Goal: Task Accomplishment & Management: Use online tool/utility

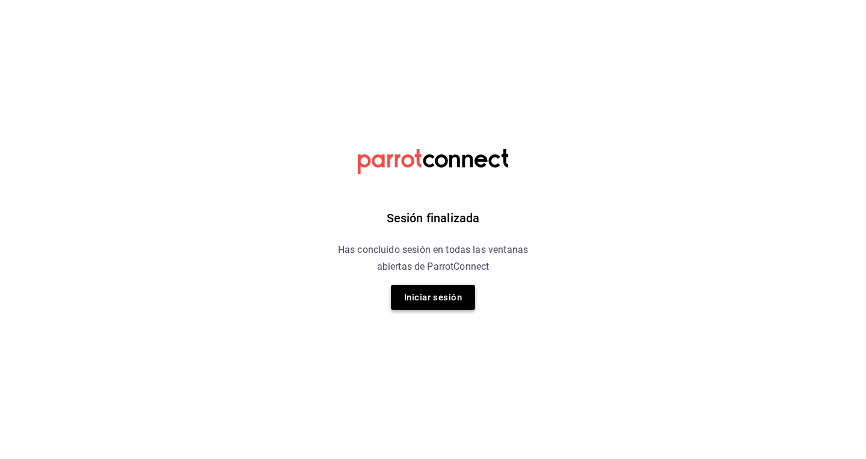
click at [437, 298] on button "Iniciar sesión" at bounding box center [433, 297] width 84 height 25
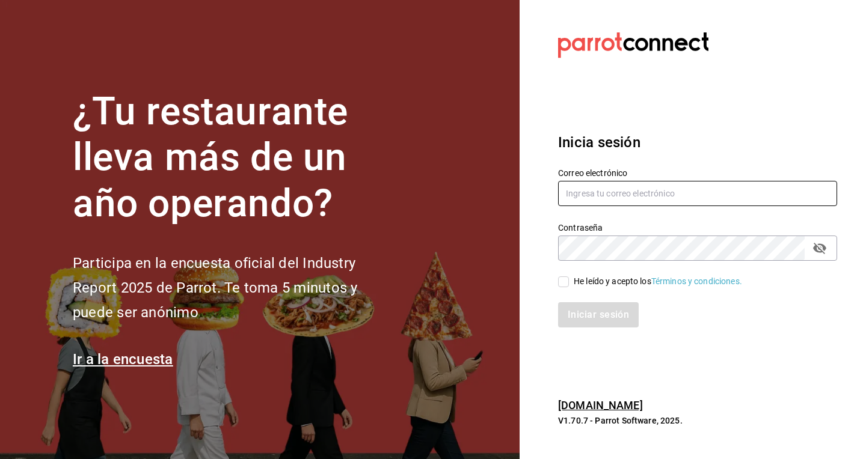
type input "[EMAIL_ADDRESS][DOMAIN_NAME]"
click at [565, 281] on input "He leído y acepto los Términos y condiciones." at bounding box center [563, 282] width 11 height 11
checkbox input "true"
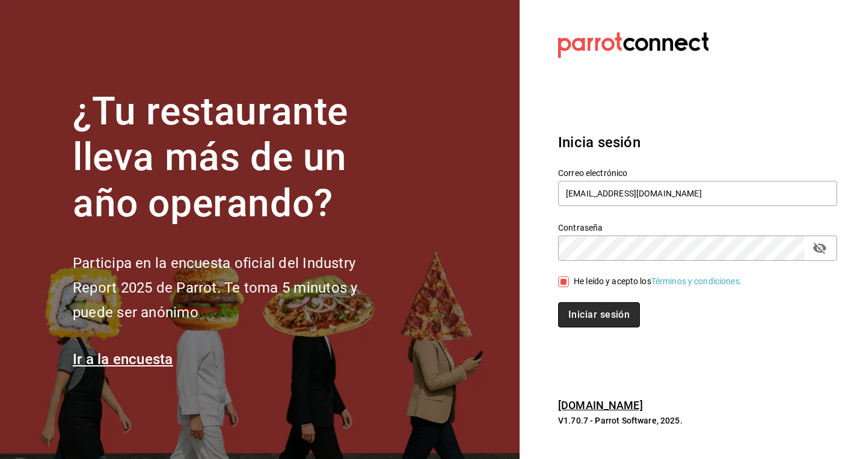
click at [587, 316] on button "Iniciar sesión" at bounding box center [599, 314] width 82 height 25
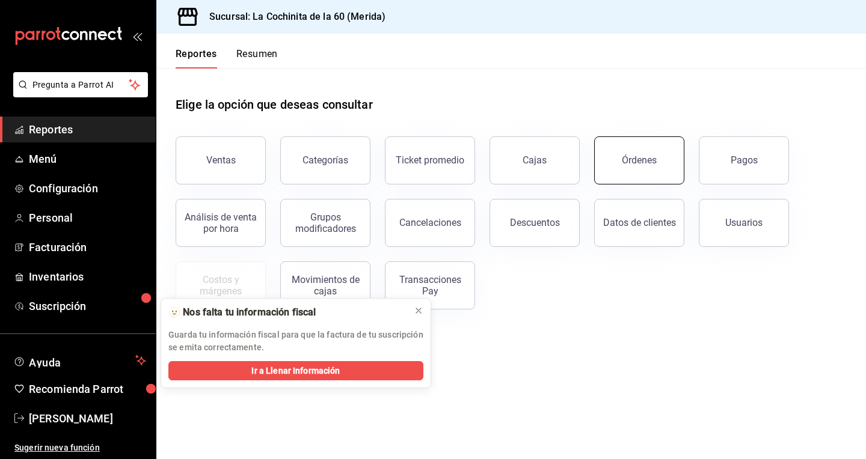
click at [648, 170] on button "Órdenes" at bounding box center [639, 161] width 90 height 48
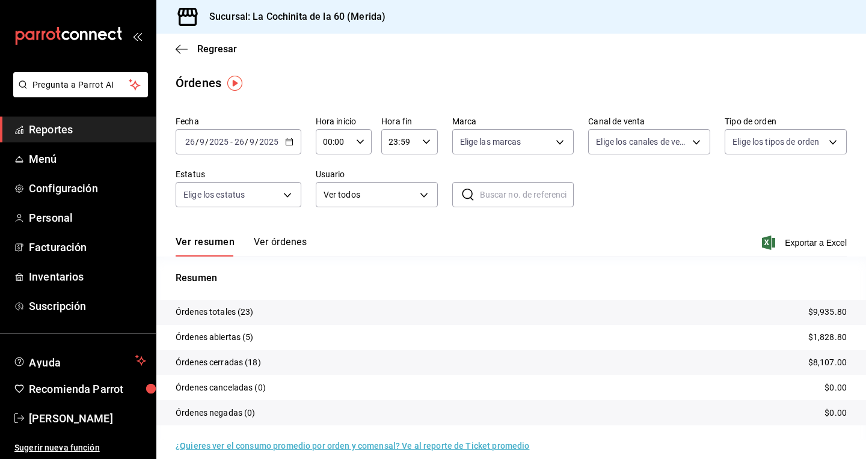
click at [102, 129] on span "Reportes" at bounding box center [87, 129] width 117 height 16
